Goal: Task Accomplishment & Management: Use online tool/utility

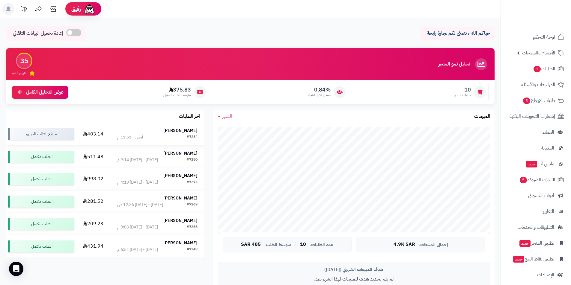
drag, startPoint x: 179, startPoint y: 132, endPoint x: 179, endPoint y: 137, distance: 5.4
click at [179, 134] on div "[PERSON_NAME] #7284 أمس - 11:51 م" at bounding box center [157, 134] width 80 height 13
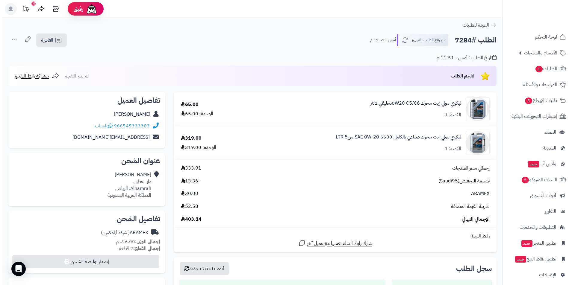
scroll to position [180, 0]
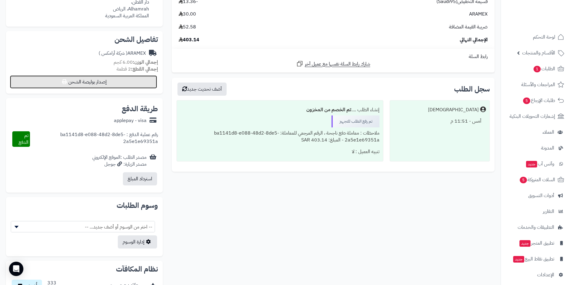
click at [90, 82] on button "إصدار بوليصة الشحن" at bounding box center [83, 81] width 147 height 13
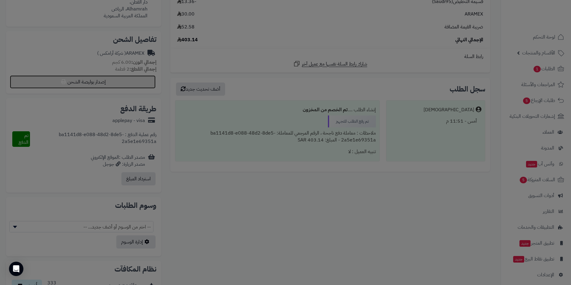
select select "******"
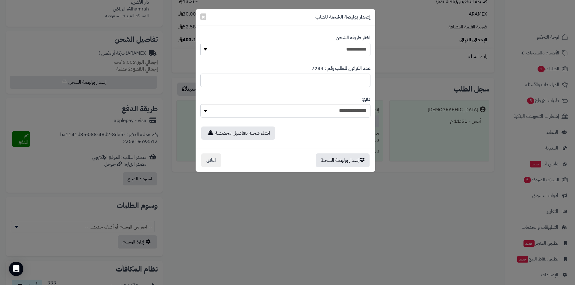
click at [338, 51] on select "**********" at bounding box center [285, 49] width 170 height 13
click at [200, 43] on select "**********" at bounding box center [285, 49] width 170 height 13
click at [347, 156] on button "إصدار بوليصة الشحنة" at bounding box center [343, 160] width 54 height 14
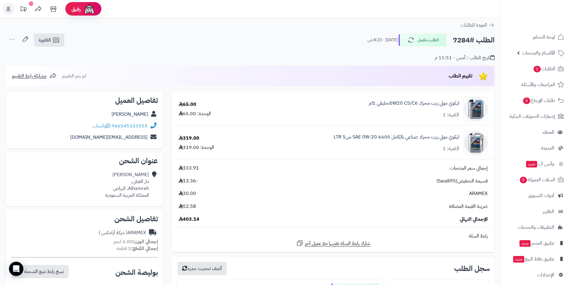
scroll to position [180, 0]
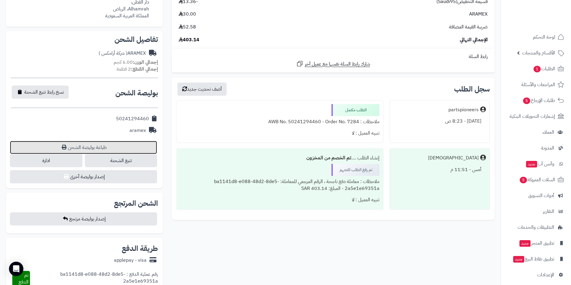
click at [59, 146] on link "طباعة بوليصة الشحن" at bounding box center [83, 147] width 147 height 13
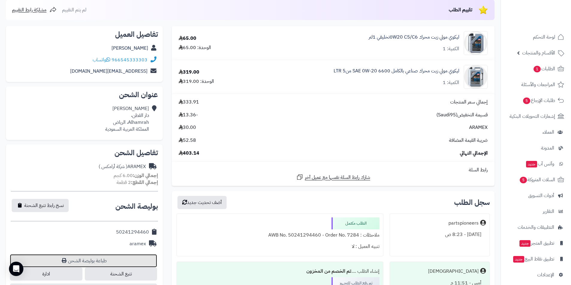
scroll to position [0, 0]
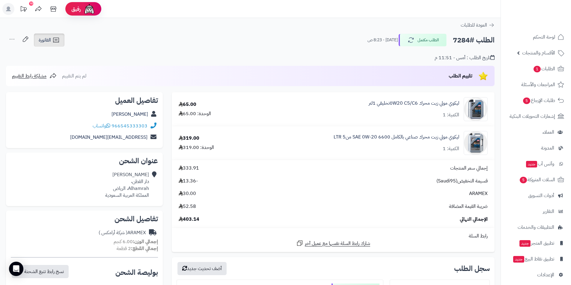
click at [52, 41] on link "الفاتورة" at bounding box center [49, 40] width 31 height 13
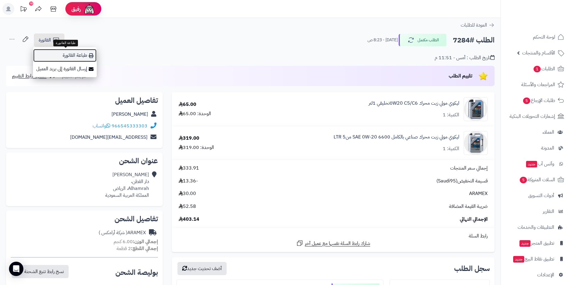
click at [85, 56] on link "طباعة الفاتورة" at bounding box center [65, 55] width 64 height 13
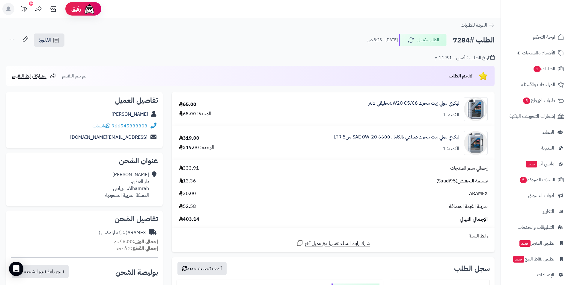
drag, startPoint x: 197, startPoint y: 180, endPoint x: 183, endPoint y: 179, distance: 14.8
click at [183, 179] on span "-13.36" at bounding box center [188, 181] width 19 height 7
click at [186, 147] on div "الوحدة: 319.00" at bounding box center [196, 147] width 35 height 7
